Goal: Transaction & Acquisition: Purchase product/service

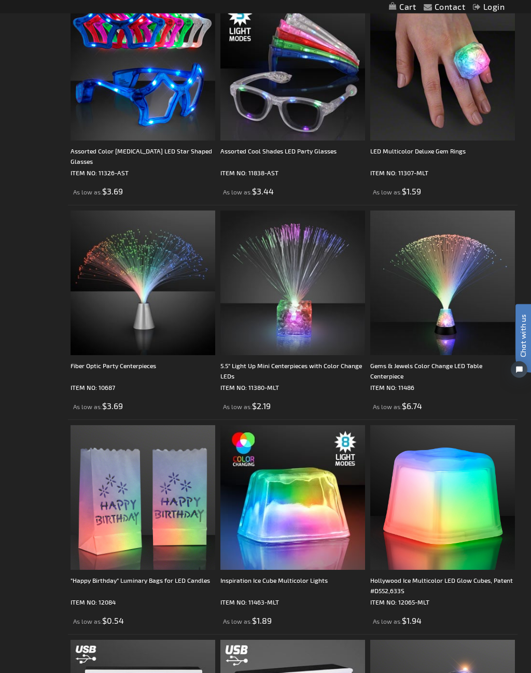
scroll to position [2464, 0]
click at [158, 535] on img at bounding box center [143, 497] width 145 height 145
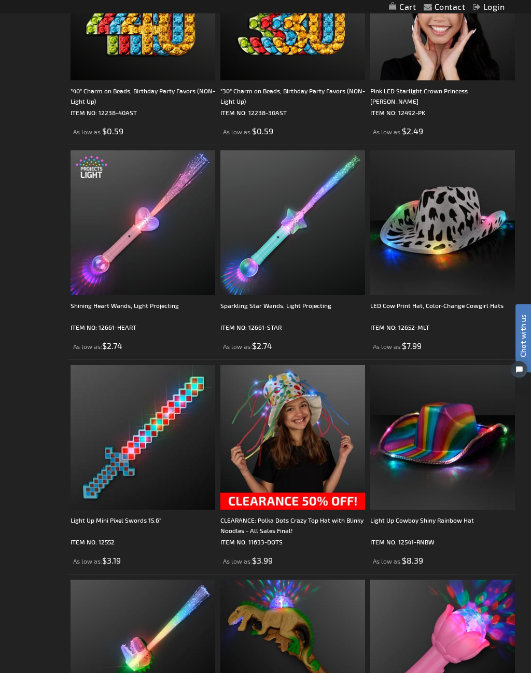
scroll to position [3863, 0]
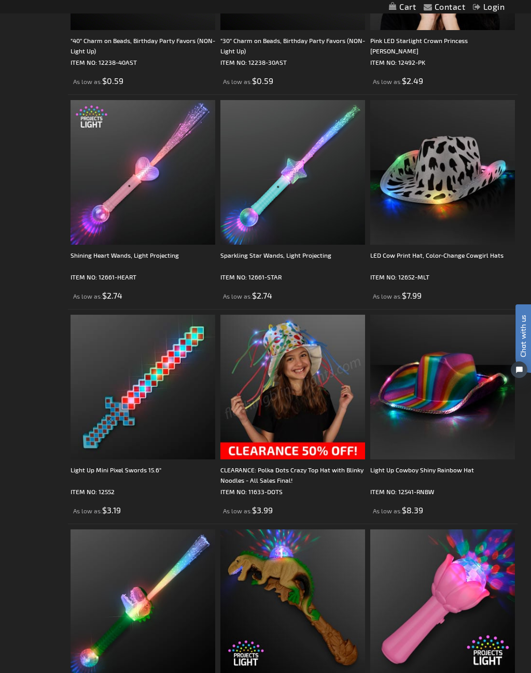
click at [305, 367] on img at bounding box center [292, 387] width 145 height 145
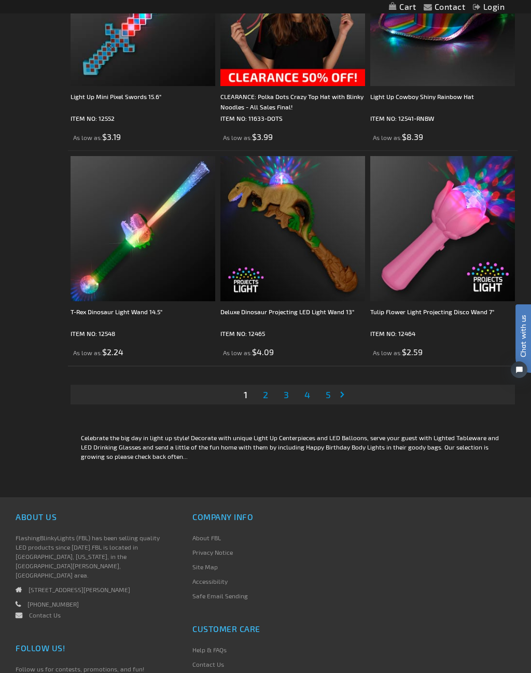
scroll to position [4221, 0]
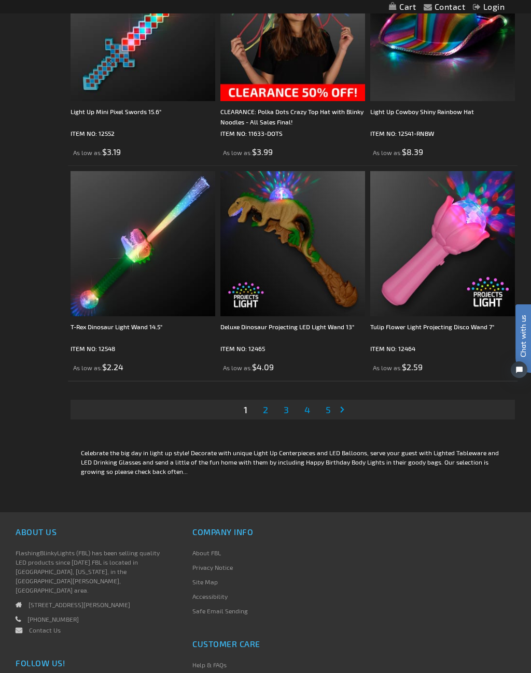
click at [265, 406] on span "2" at bounding box center [265, 409] width 5 height 11
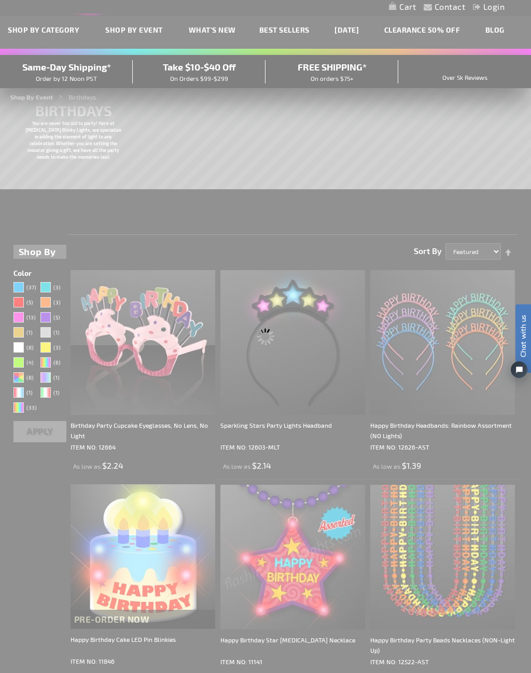
scroll to position [0, 0]
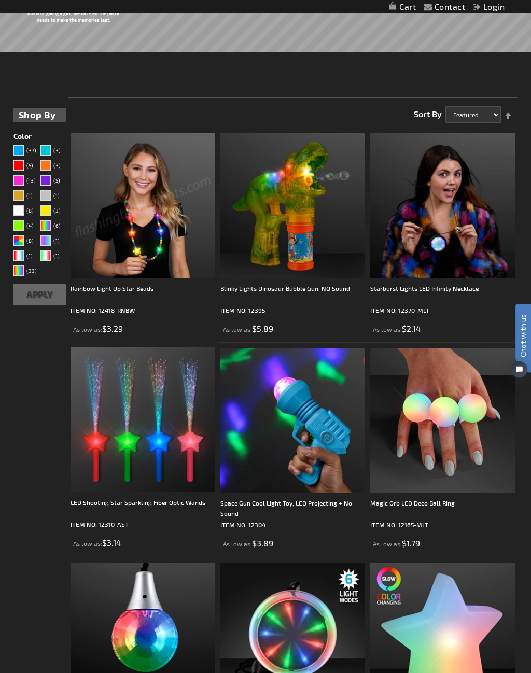
scroll to position [178, 0]
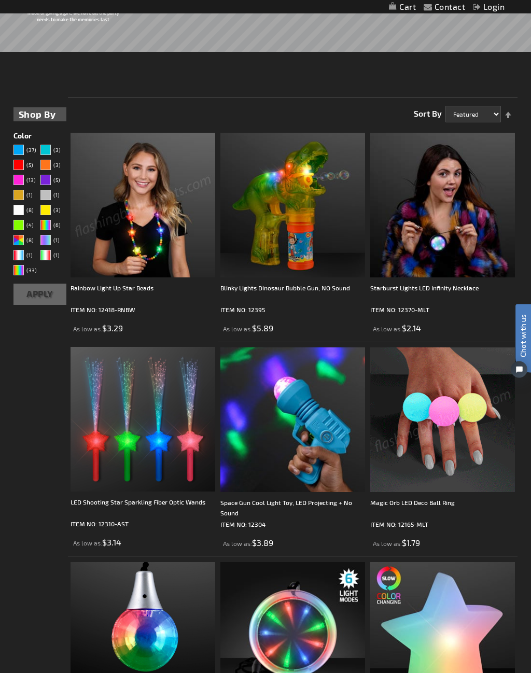
click at [467, 434] on img at bounding box center [442, 420] width 145 height 145
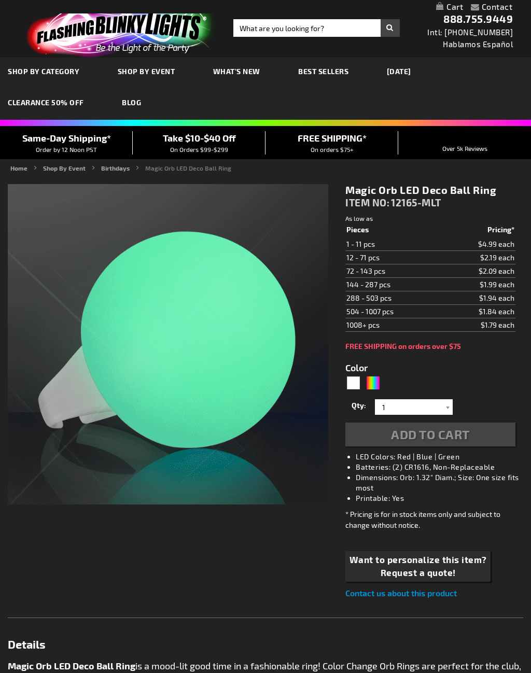
type input "5659"
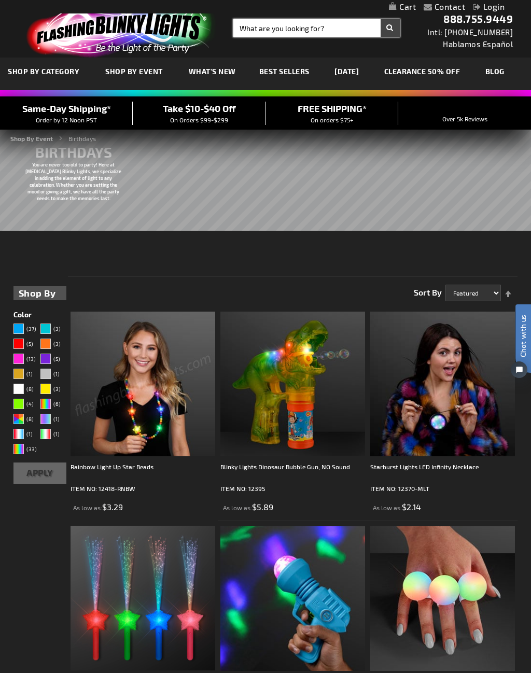
click at [249, 24] on input "Search" at bounding box center [316, 28] width 166 height 18
type input "Birthday for men"
click at [390, 28] on button "Search" at bounding box center [390, 28] width 19 height 18
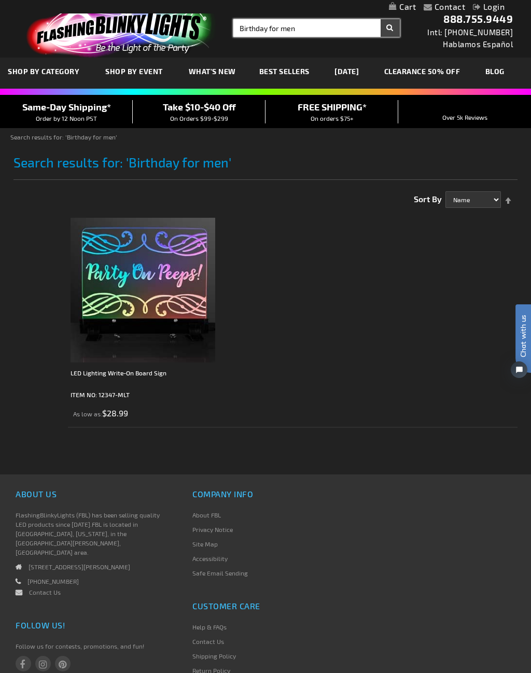
click at [339, 23] on input "Birthday for men" at bounding box center [316, 28] width 166 height 18
type input "Birthday for men"
